Goal: Check status: Check status

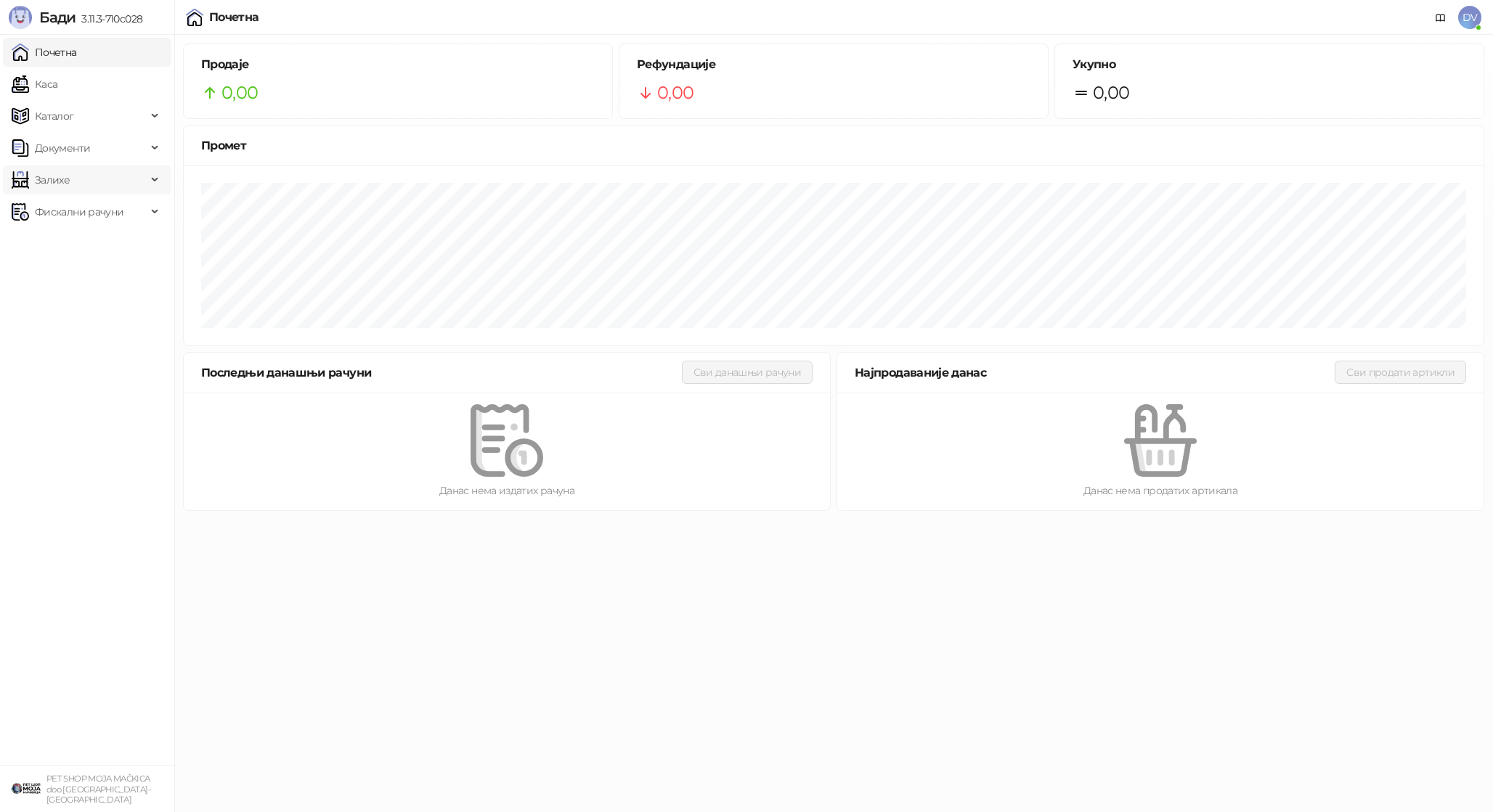
click at [103, 186] on span "Залихе" at bounding box center [79, 180] width 135 height 29
click at [103, 251] on link "Калкулације" at bounding box center [60, 244] width 86 height 29
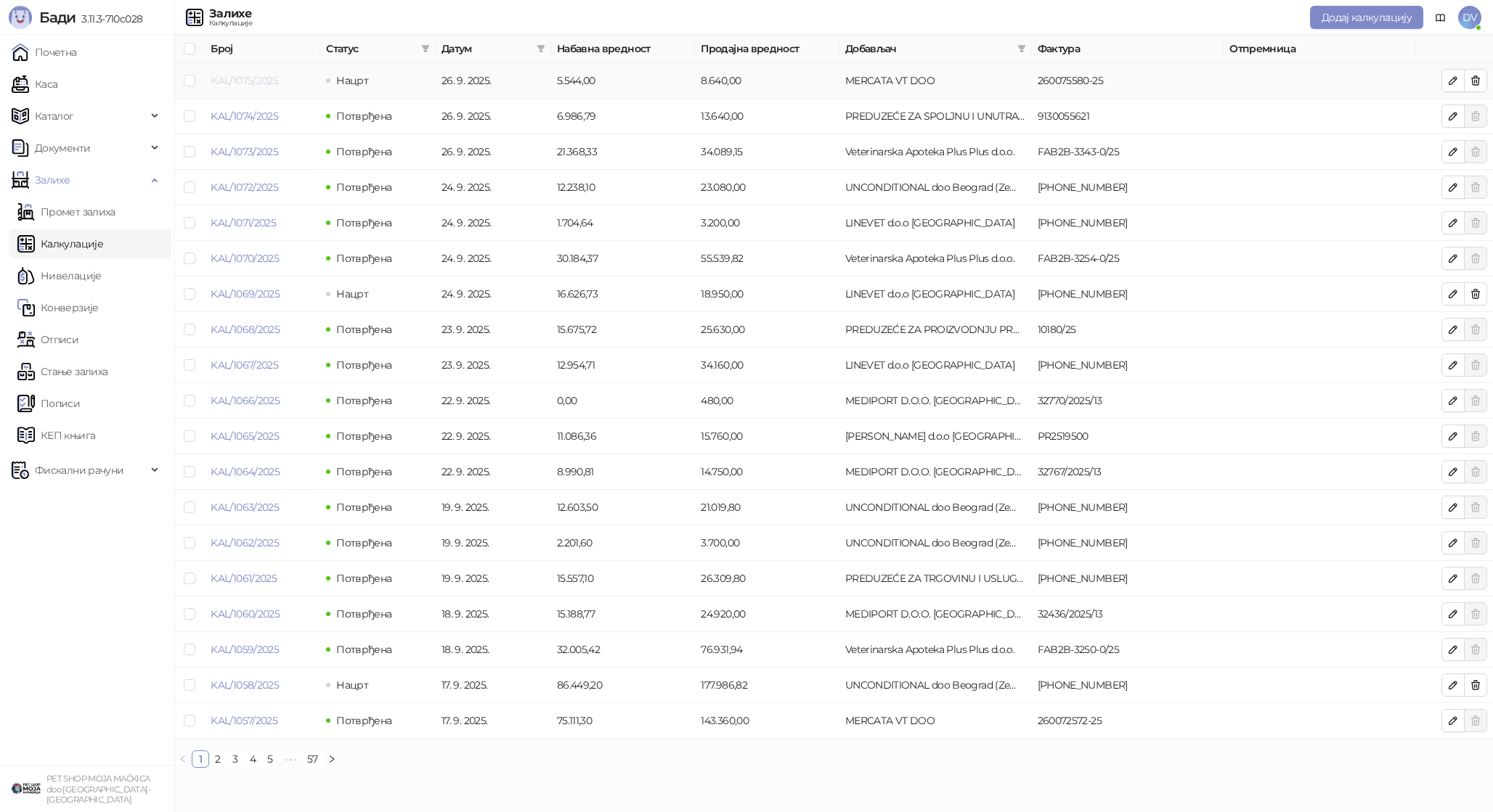
click at [233, 79] on link "KAL/1075/2025" at bounding box center [244, 80] width 68 height 13
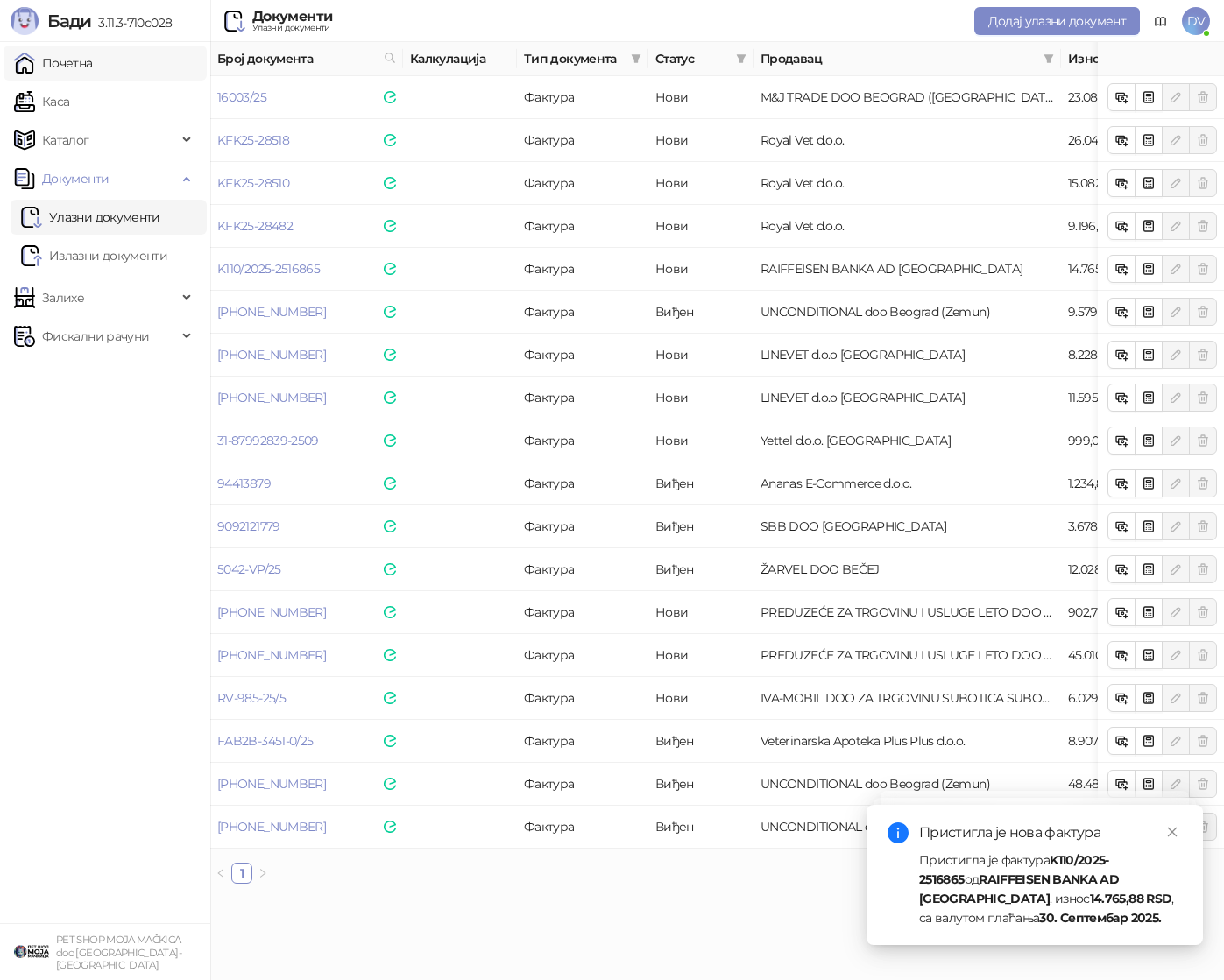
click at [93, 62] on link "Почетна" at bounding box center [53, 63] width 79 height 35
